Goal: Task Accomplishment & Management: Use online tool/utility

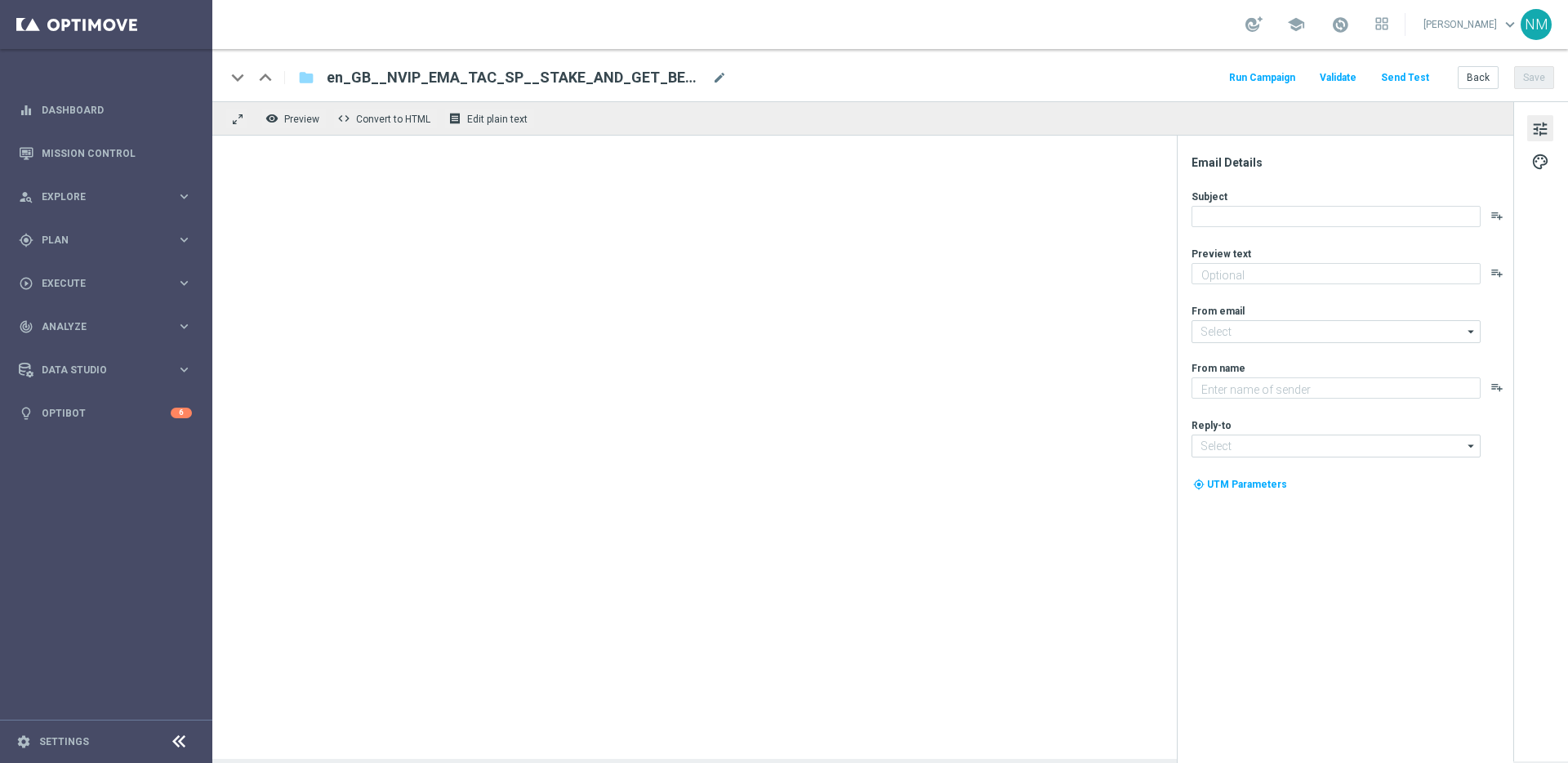
type textarea "Bet just £10 with our BET BUILDER feature to claim your freebie."
type input "mail@crm.lottoland.com"
type textarea "Lottoland"
type input "support@lottoland.co.uk"
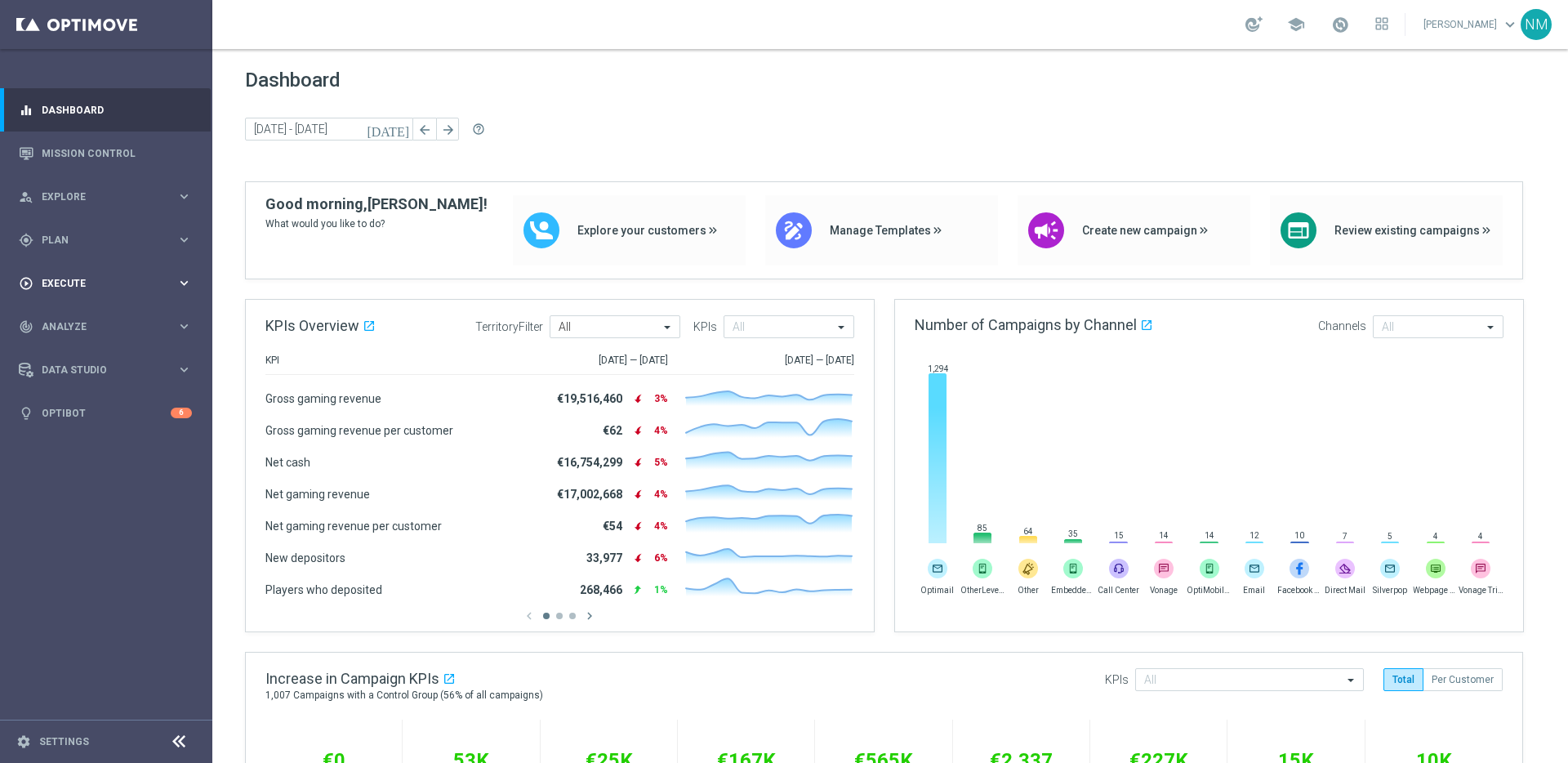
click at [68, 270] on div "play_circle_outline Execute keyboard_arrow_right" at bounding box center [105, 282] width 211 height 43
click at [111, 243] on span "Plan" at bounding box center [109, 240] width 135 height 10
click at [89, 327] on span "Templates" at bounding box center [102, 322] width 117 height 10
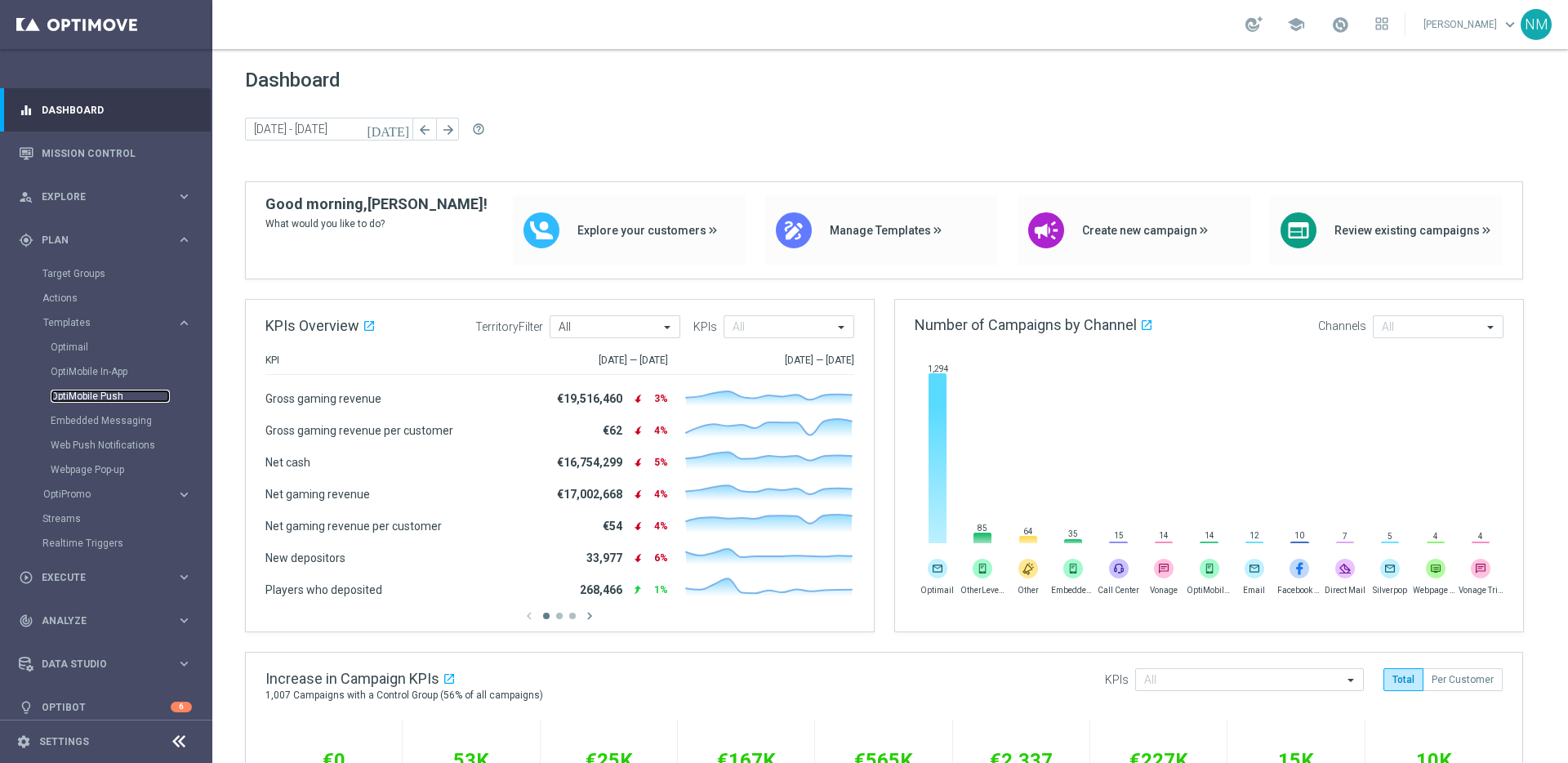
click at [74, 390] on link "OptiMobile Push" at bounding box center [110, 396] width 119 height 13
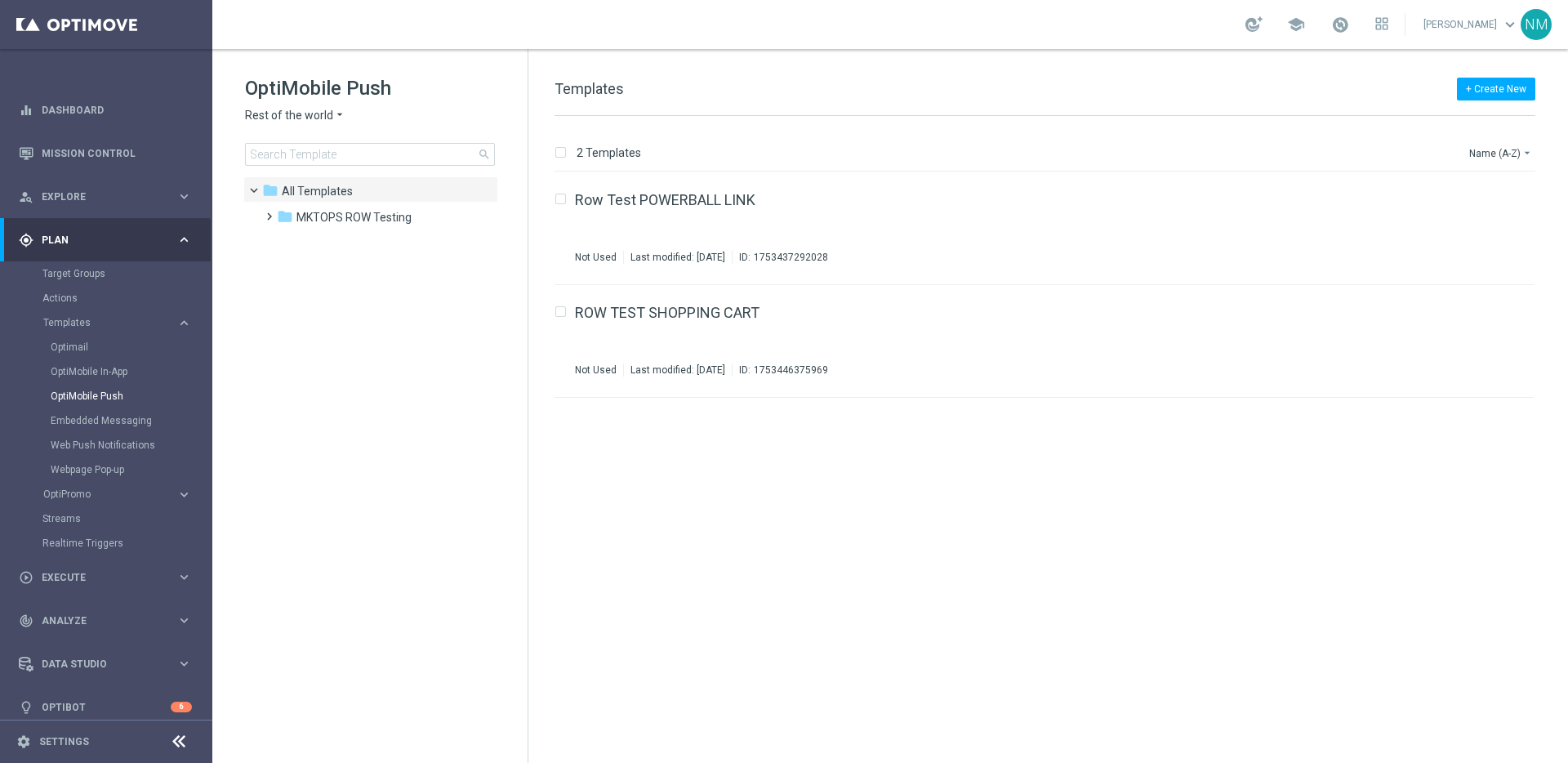
click at [312, 121] on span "Rest of the world" at bounding box center [289, 116] width 88 height 16
click at [296, 295] on div "UK" at bounding box center [307, 291] width 122 height 19
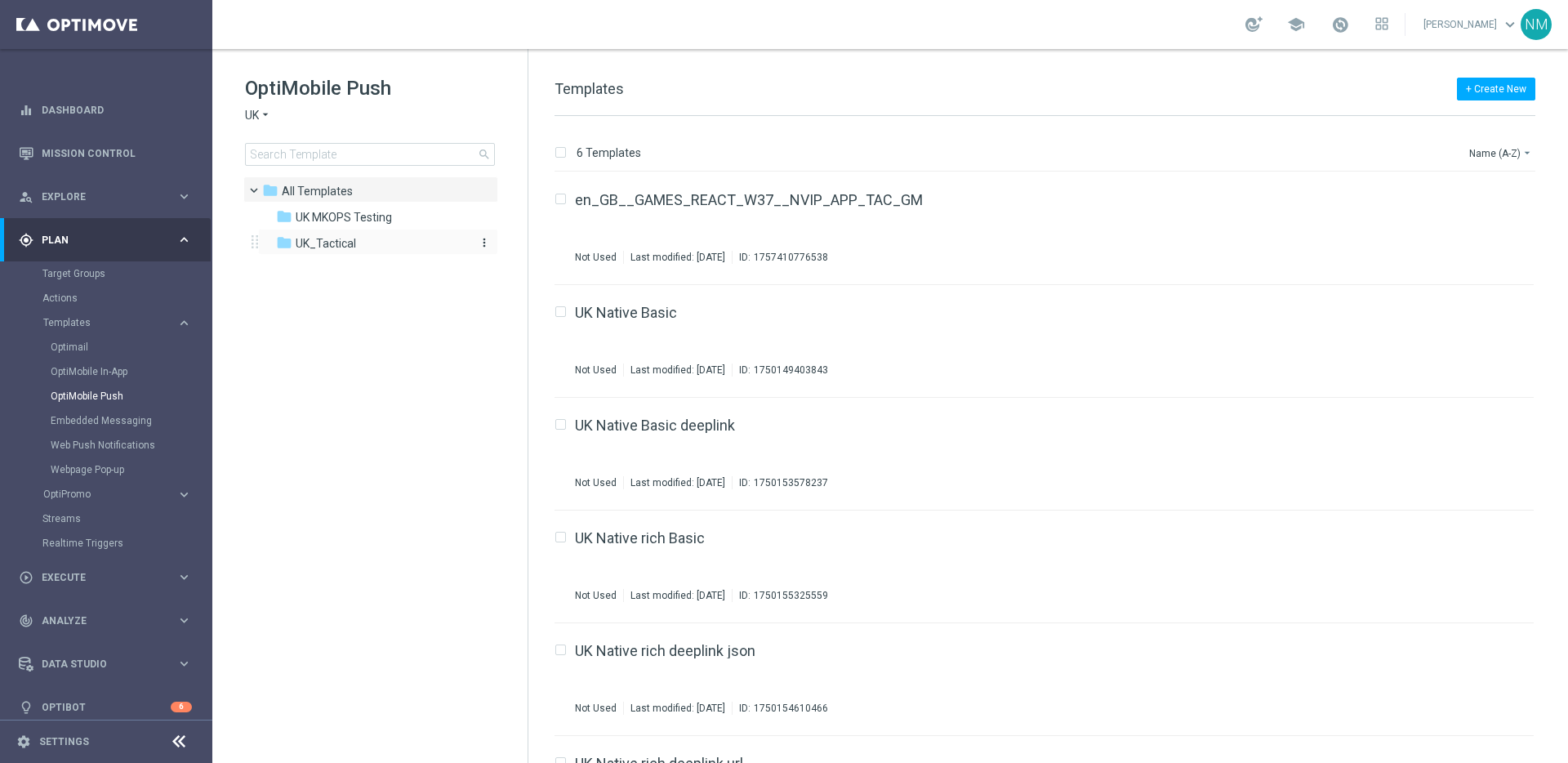
click at [304, 235] on div "folder UK_Tactical" at bounding box center [370, 243] width 188 height 19
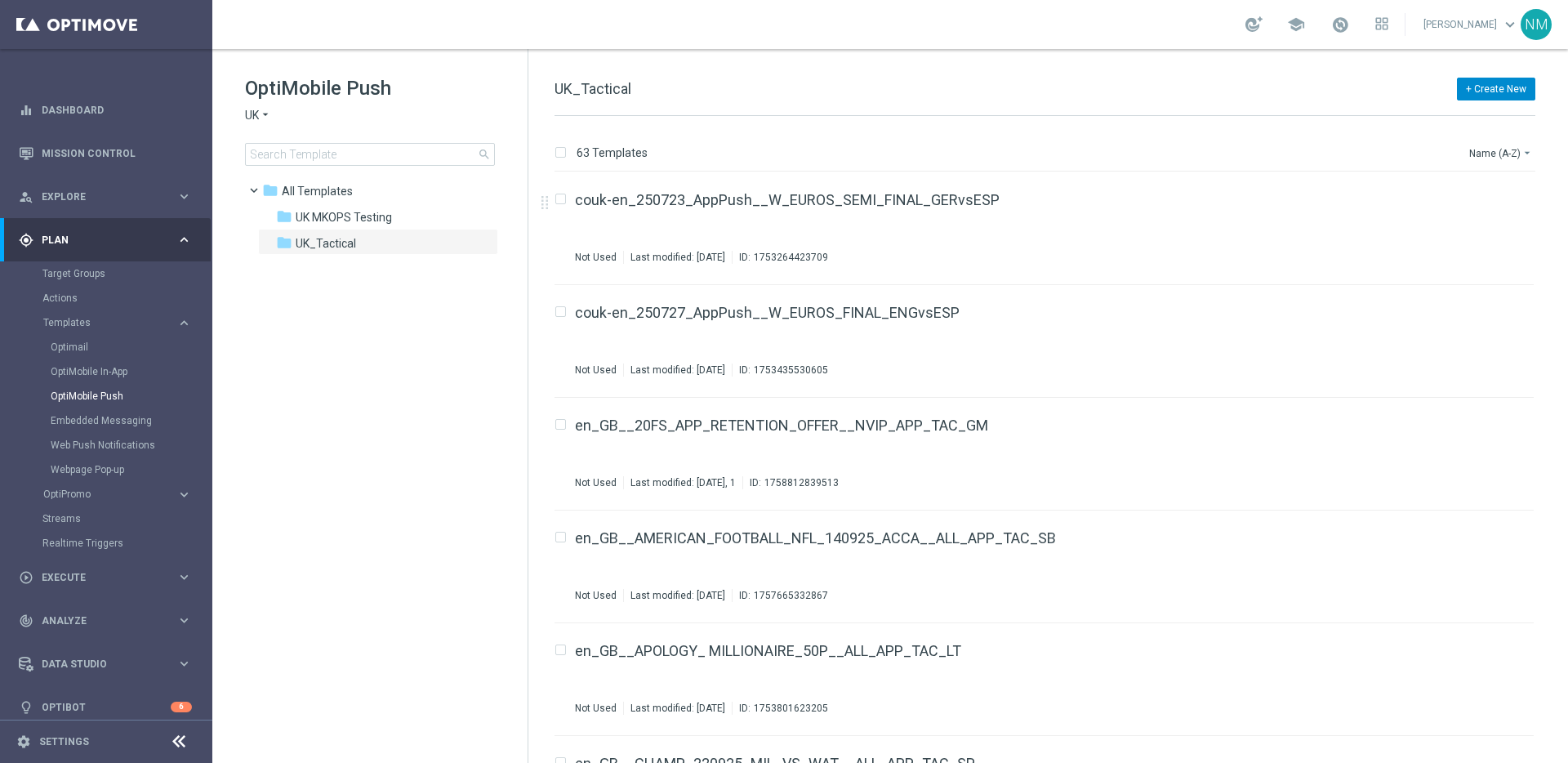
click at [1479, 85] on button "+ Create New" at bounding box center [1496, 89] width 79 height 23
click at [1501, 118] on div "New Template" at bounding box center [1472, 118] width 111 height 12
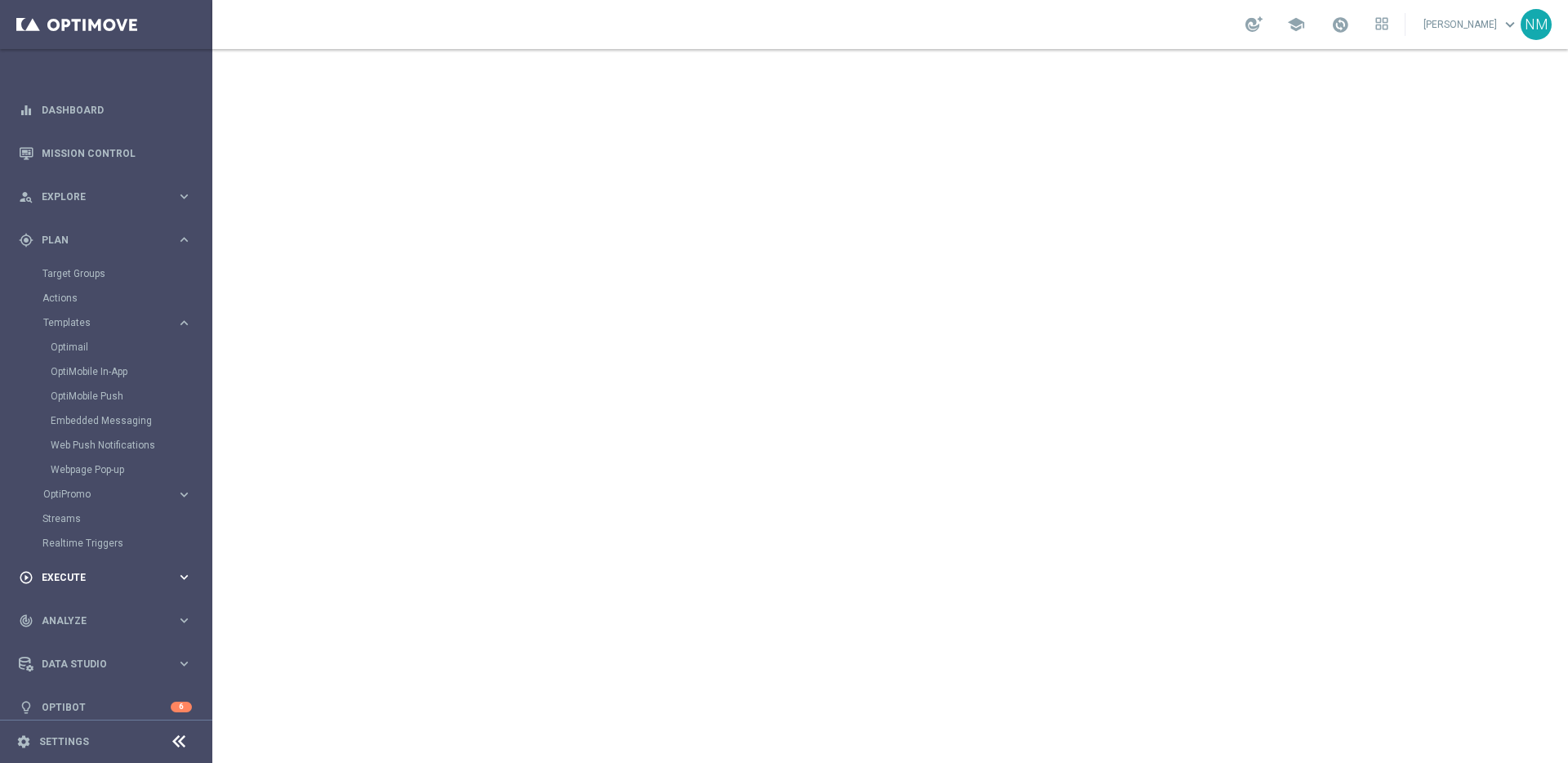
click at [96, 567] on div "play_circle_outline Execute keyboard_arrow_right" at bounding box center [105, 577] width 211 height 43
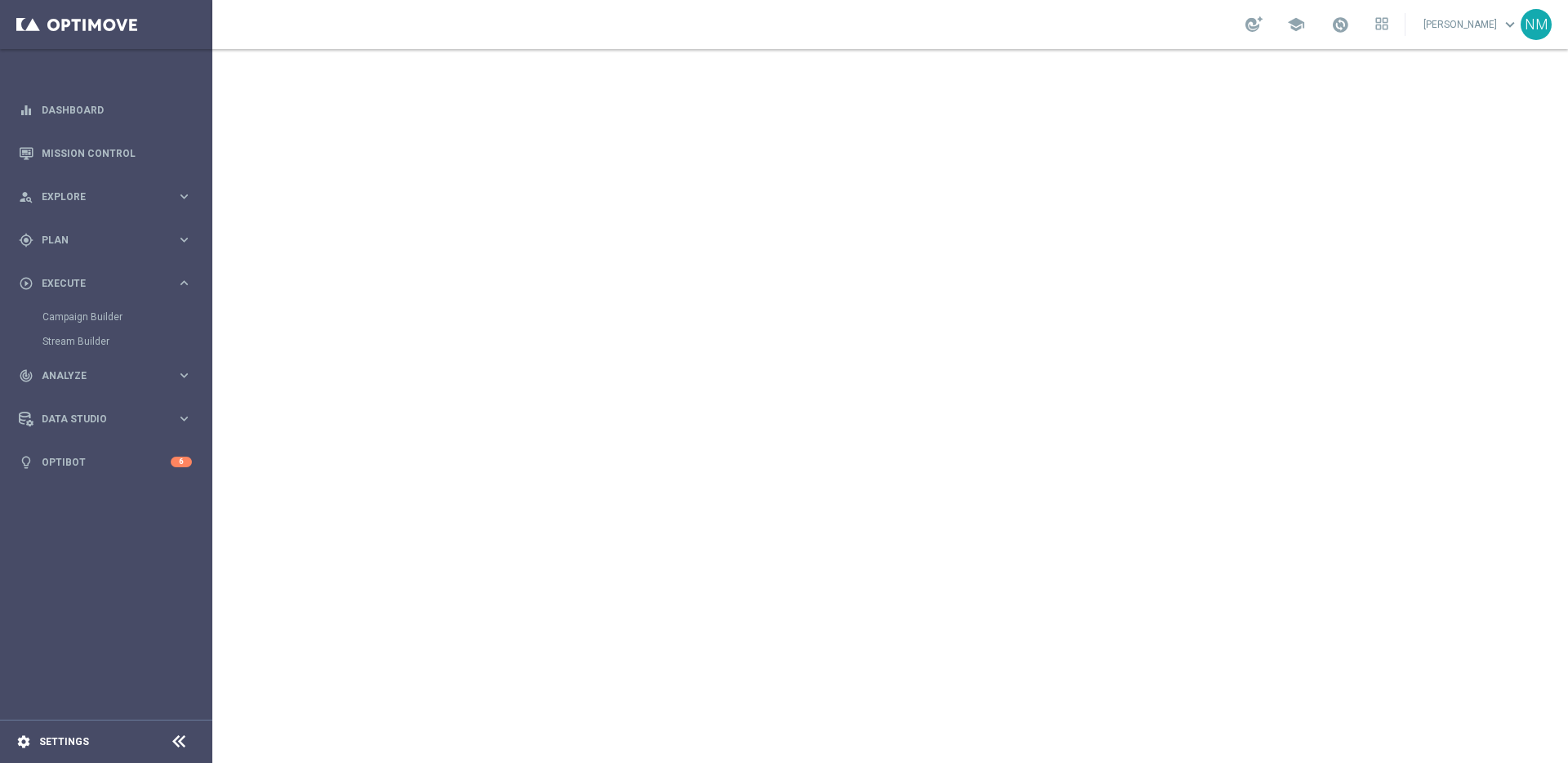
click at [30, 744] on icon "settings" at bounding box center [23, 742] width 15 height 15
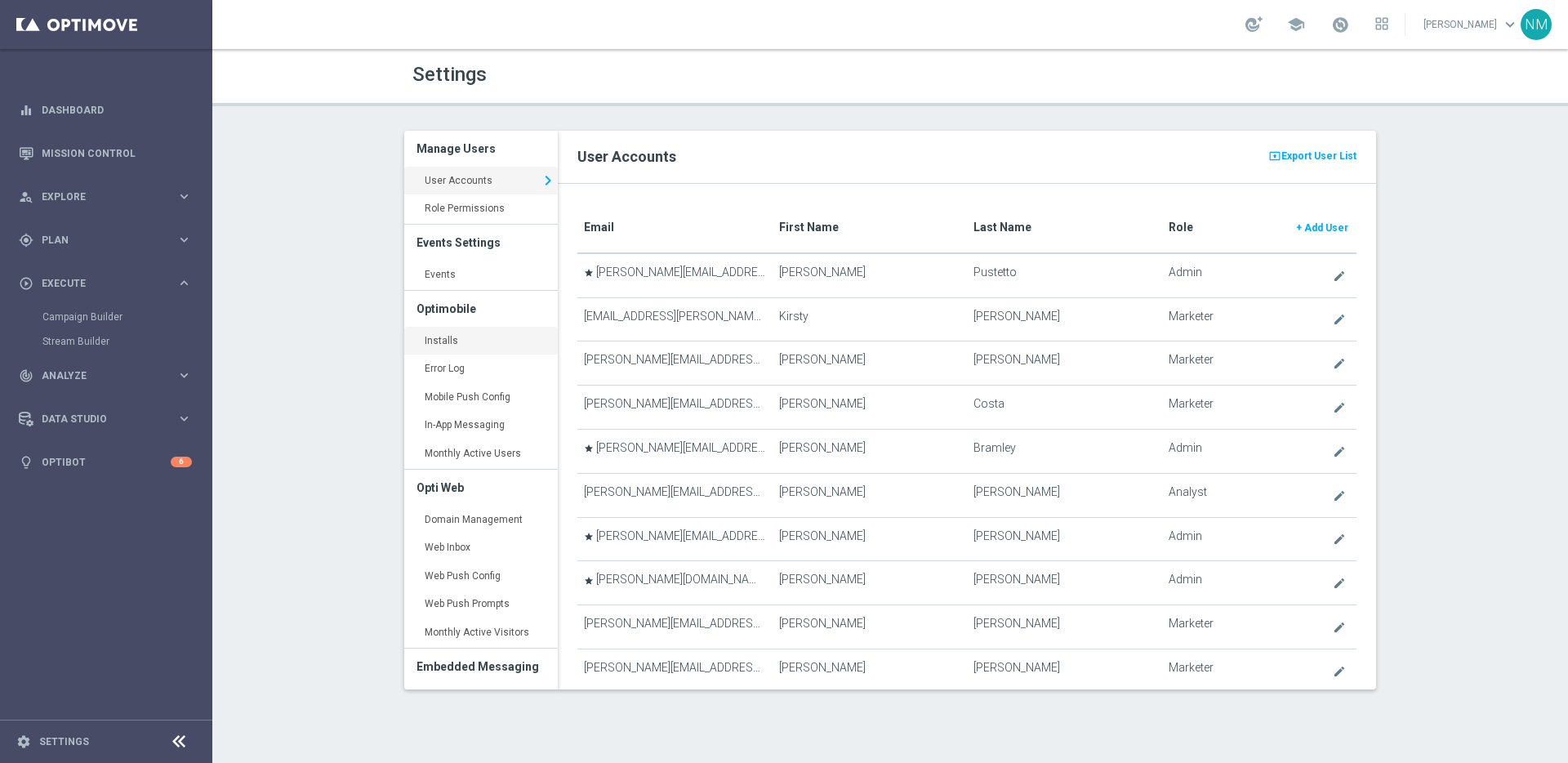
click at [442, 330] on link "Installs keyboard_arrow_right" at bounding box center [481, 341] width 154 height 29
